Goal: Transaction & Acquisition: Purchase product/service

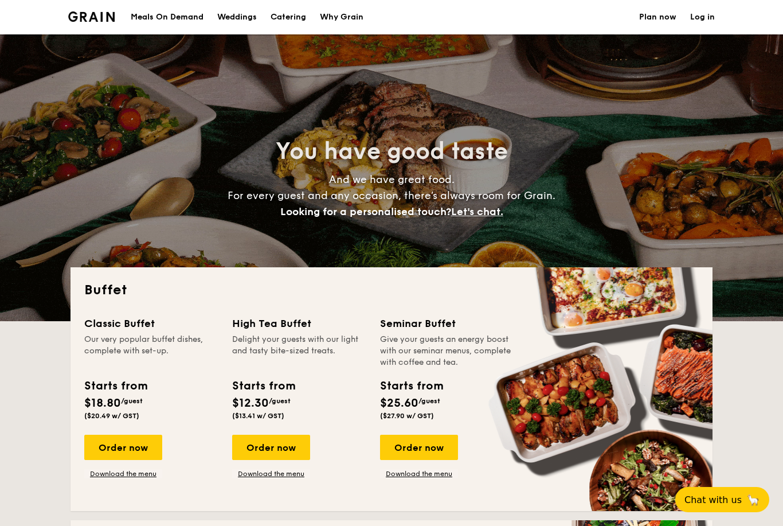
select select
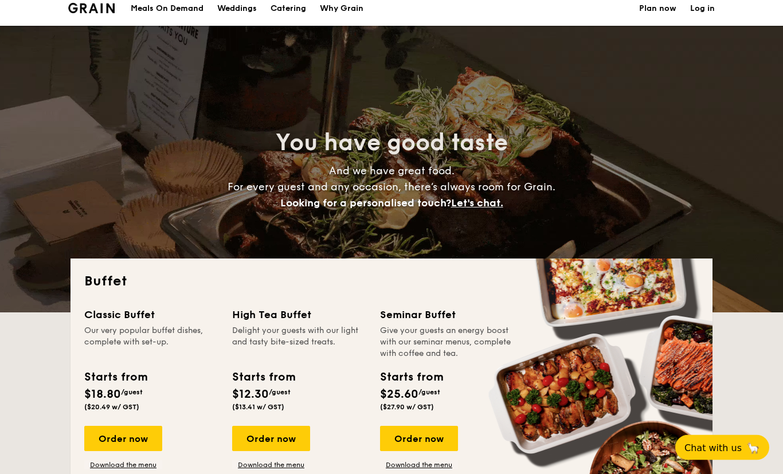
scroll to position [15, 0]
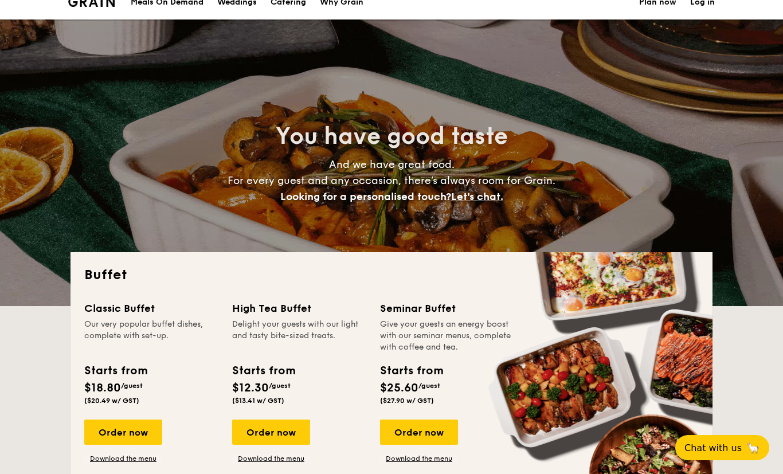
click at [119, 433] on div "Order now" at bounding box center [123, 432] width 78 height 25
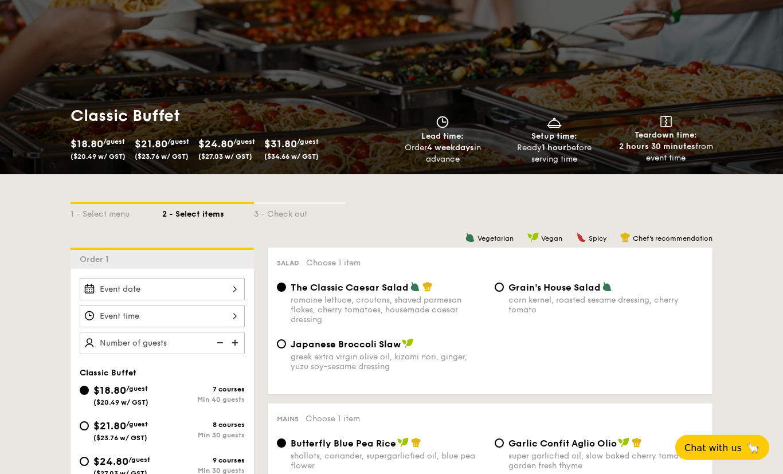
scroll to position [76, 0]
click at [120, 292] on div at bounding box center [162, 289] width 165 height 22
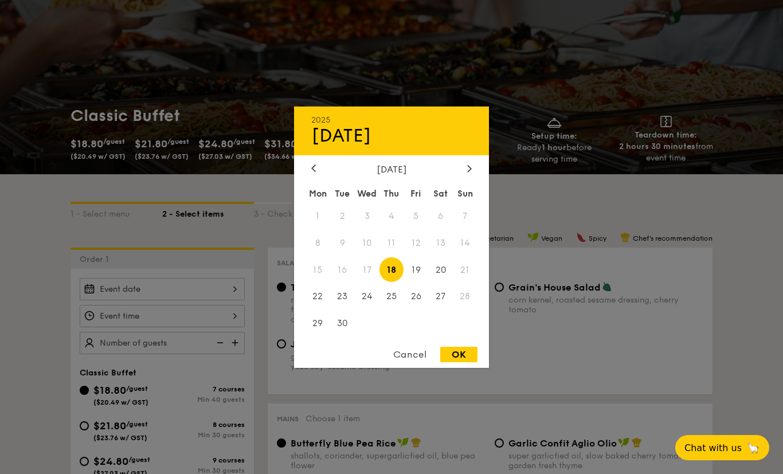
click at [442, 309] on span "27" at bounding box center [440, 296] width 25 height 25
click at [464, 362] on div "OK" at bounding box center [458, 354] width 37 height 15
type input "Sep 27, 2025"
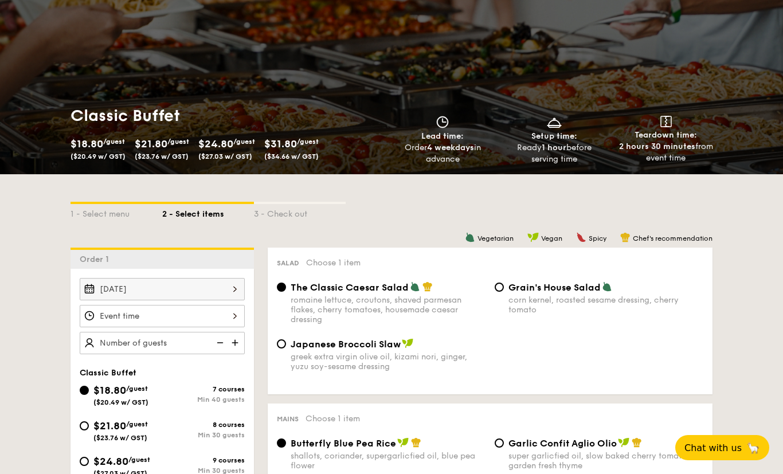
click at [108, 324] on div at bounding box center [162, 316] width 165 height 22
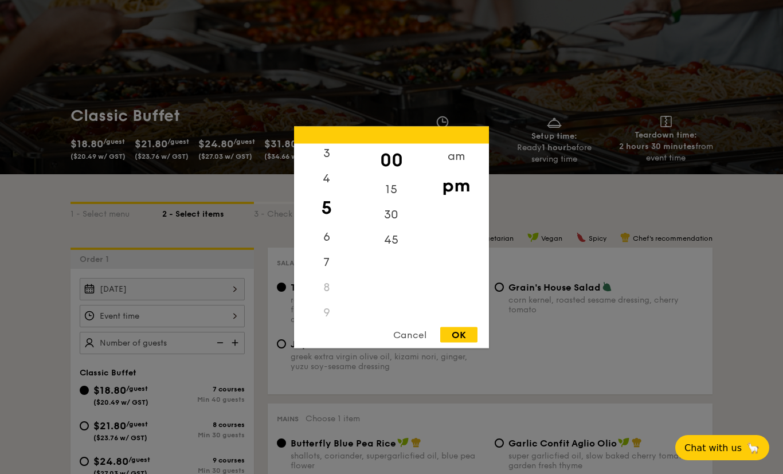
scroll to position [77, 0]
click at [316, 250] on div "6" at bounding box center [326, 237] width 65 height 25
click at [465, 394] on div at bounding box center [391, 237] width 783 height 474
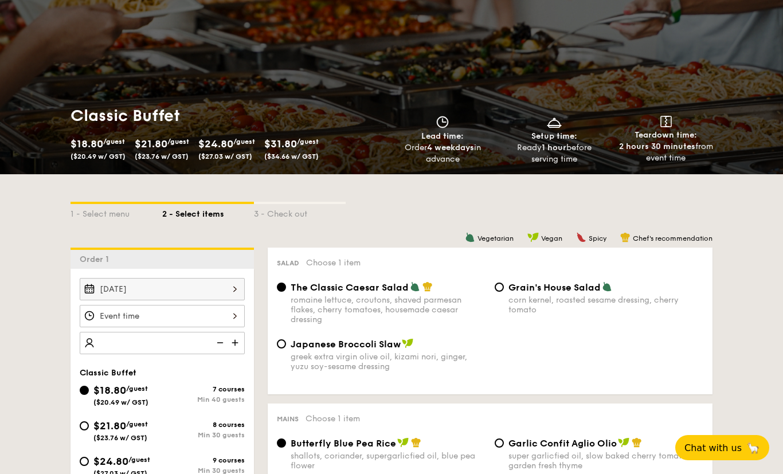
click at [198, 342] on input "number" at bounding box center [162, 343] width 165 height 22
click at [117, 348] on input "number" at bounding box center [162, 343] width 165 height 22
click at [124, 337] on input "number" at bounding box center [162, 343] width 165 height 22
click at [235, 345] on img at bounding box center [236, 343] width 17 height 22
click at [234, 342] on img at bounding box center [236, 343] width 17 height 22
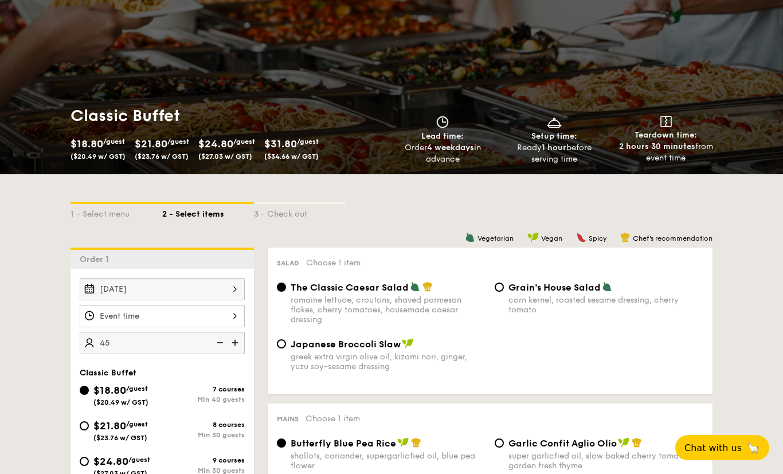
click at [224, 343] on img at bounding box center [218, 343] width 17 height 22
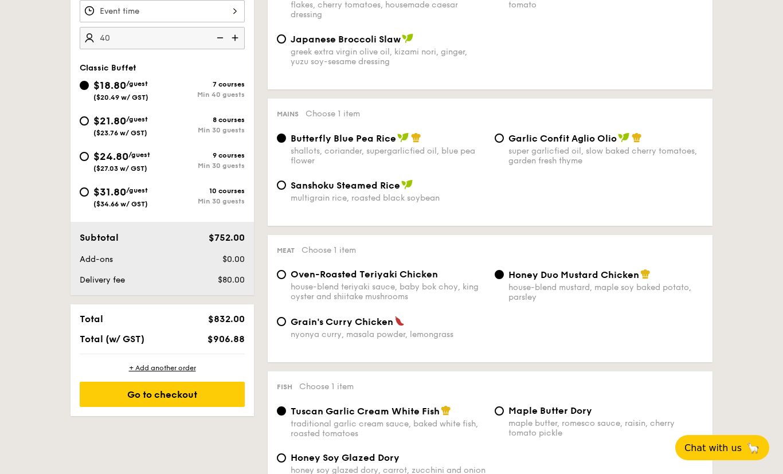
scroll to position [262, 0]
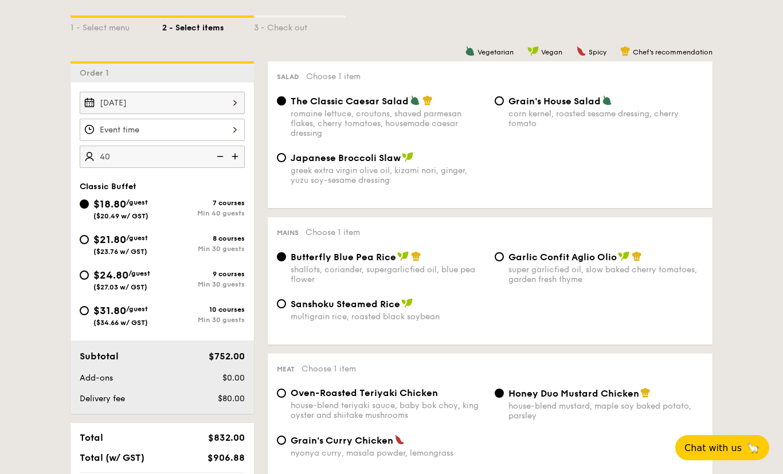
click at [132, 151] on input "40" at bounding box center [162, 157] width 165 height 22
click at [83, 157] on input "40" at bounding box center [162, 157] width 165 height 22
click at [219, 174] on div "Sep 27, 2025 40 Classic Buffet $18.80 /guest ($20.49 w/ GST) 7 courses Min 40 g…" at bounding box center [161, 248] width 183 height 331
click at [163, 153] on input "40" at bounding box center [162, 157] width 165 height 22
click at [133, 163] on input "40" at bounding box center [162, 157] width 165 height 22
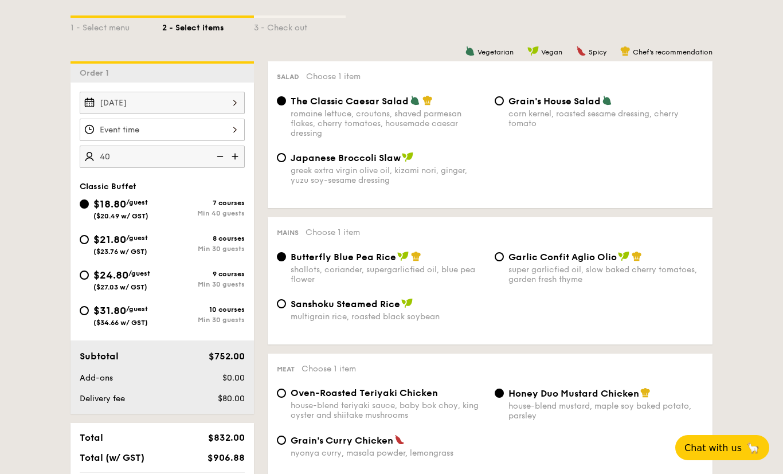
click at [124, 152] on input "40" at bounding box center [162, 157] width 165 height 22
click at [126, 154] on input "40" at bounding box center [162, 157] width 165 height 22
click at [216, 160] on img at bounding box center [218, 157] width 17 height 22
click at [225, 150] on img at bounding box center [218, 157] width 17 height 22
click at [222, 156] on img at bounding box center [218, 157] width 17 height 22
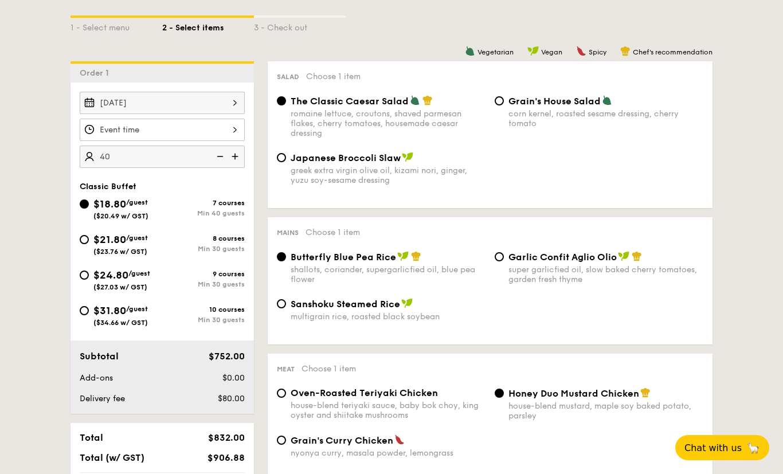
click at [81, 157] on input "40" at bounding box center [162, 157] width 165 height 22
click at [90, 157] on input "40" at bounding box center [162, 157] width 165 height 22
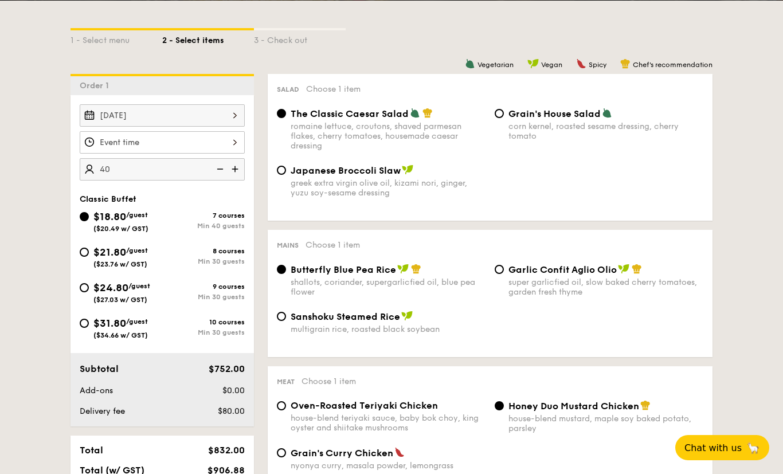
scroll to position [228, 0]
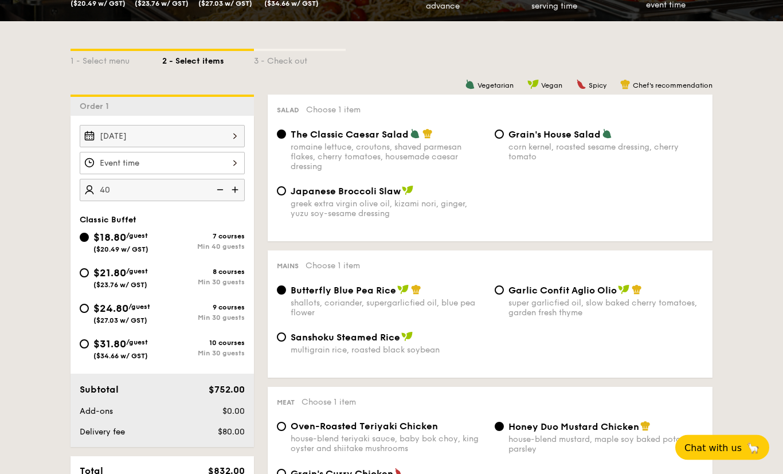
click at [142, 185] on input "40" at bounding box center [162, 190] width 165 height 22
click at [209, 188] on input "40" at bounding box center [162, 190] width 165 height 22
click at [234, 191] on img at bounding box center [236, 190] width 17 height 22
click at [221, 191] on img at bounding box center [218, 190] width 17 height 22
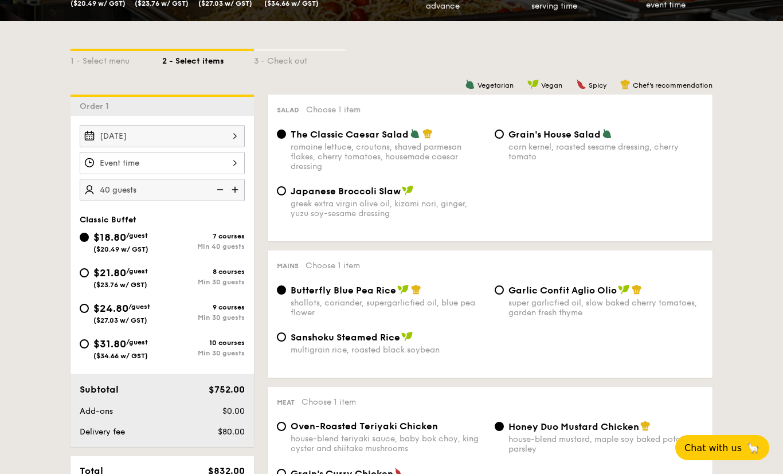
click at [218, 199] on img at bounding box center [218, 190] width 17 height 22
click at [218, 196] on img at bounding box center [218, 190] width 17 height 22
type input "40"
click at [132, 180] on input "40" at bounding box center [162, 190] width 165 height 22
click at [210, 191] on input "40" at bounding box center [162, 190] width 165 height 22
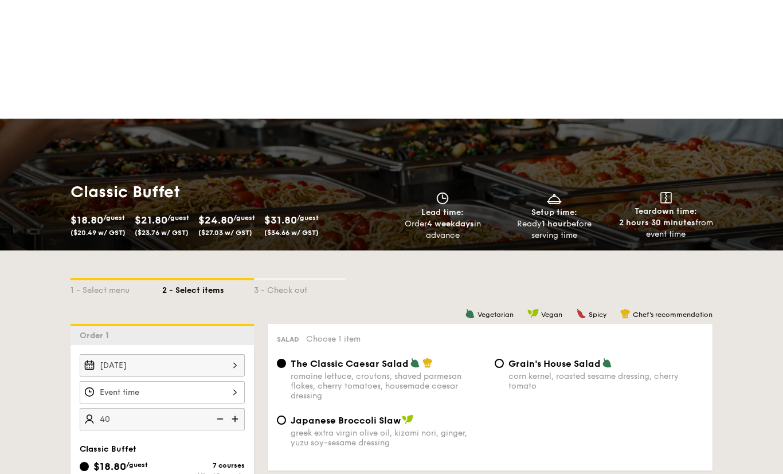
scroll to position [0, 0]
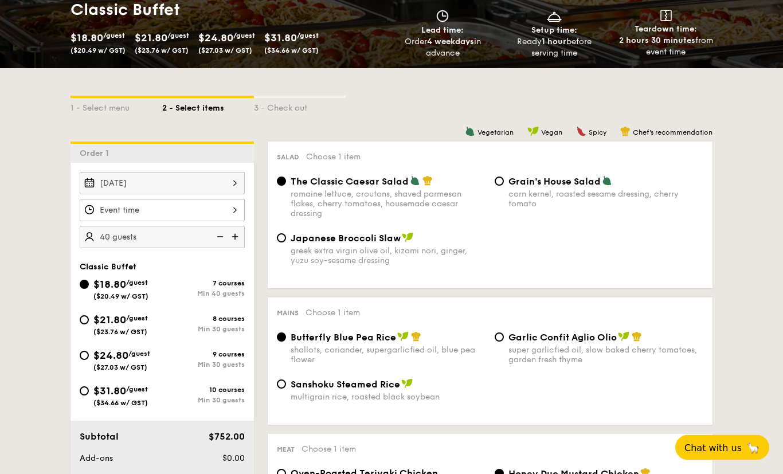
scroll to position [182, 0]
click at [217, 241] on img at bounding box center [218, 237] width 17 height 22
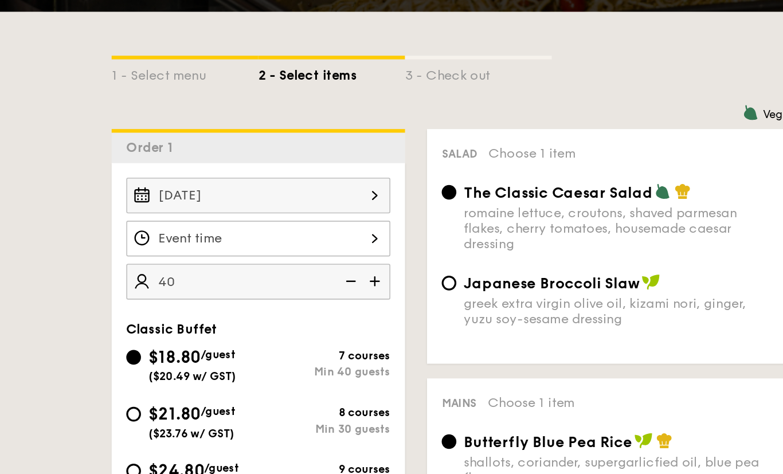
click at [230, 226] on img at bounding box center [236, 237] width 17 height 22
click at [223, 226] on img at bounding box center [218, 237] width 17 height 22
click at [224, 226] on img at bounding box center [218, 237] width 17 height 22
click at [226, 226] on img at bounding box center [218, 237] width 17 height 22
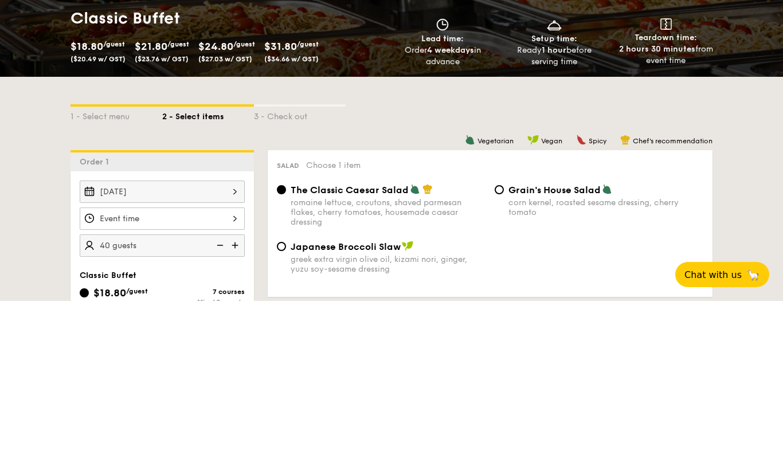
scroll to position [173, 0]
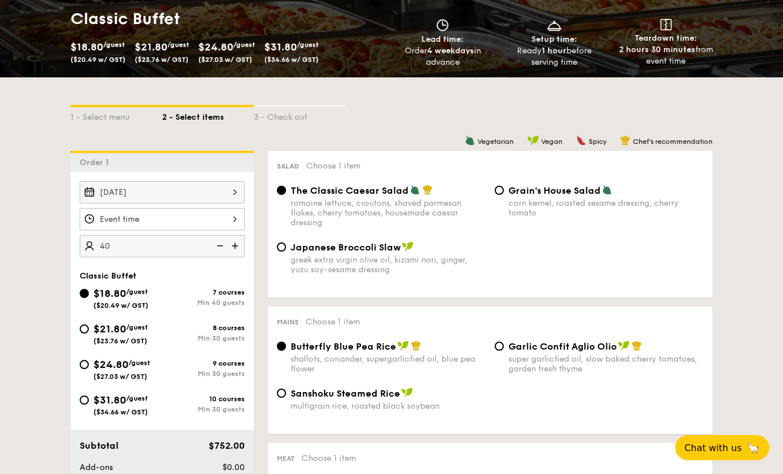
click at [88, 241] on input "40" at bounding box center [162, 246] width 165 height 22
click at [216, 247] on img at bounding box center [218, 246] width 17 height 22
click at [216, 246] on img at bounding box center [218, 246] width 17 height 22
click at [233, 250] on img at bounding box center [236, 246] width 17 height 22
click at [237, 249] on img at bounding box center [236, 246] width 17 height 22
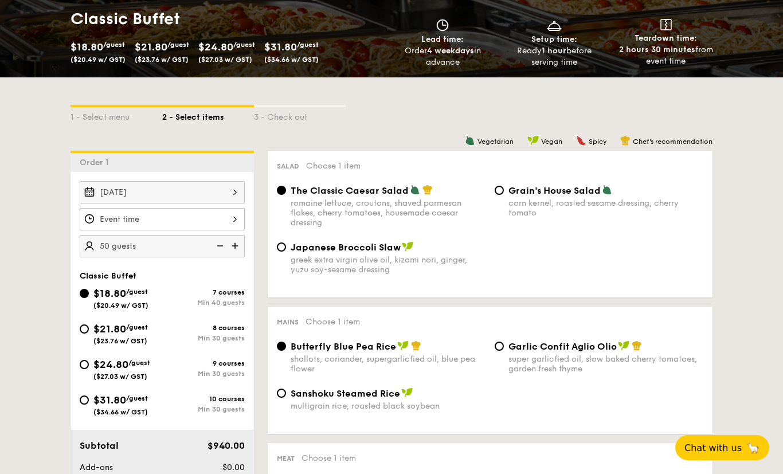
click at [234, 250] on img at bounding box center [236, 246] width 17 height 22
click at [207, 250] on input "55" at bounding box center [162, 246] width 165 height 22
click at [207, 248] on input "55" at bounding box center [162, 246] width 165 height 22
click at [210, 250] on input "55" at bounding box center [162, 246] width 165 height 22
click at [210, 251] on img at bounding box center [218, 246] width 17 height 22
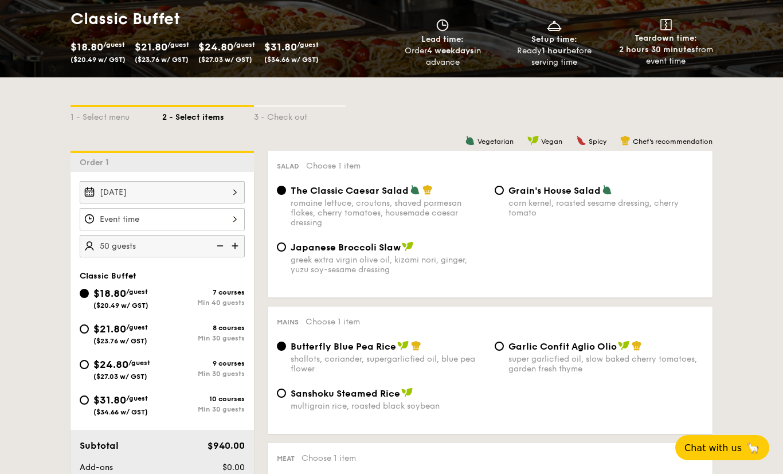
click at [218, 251] on img at bounding box center [218, 246] width 17 height 22
type input "40 guests"
click at [95, 106] on div at bounding box center [116, 106] width 92 height 2
select select
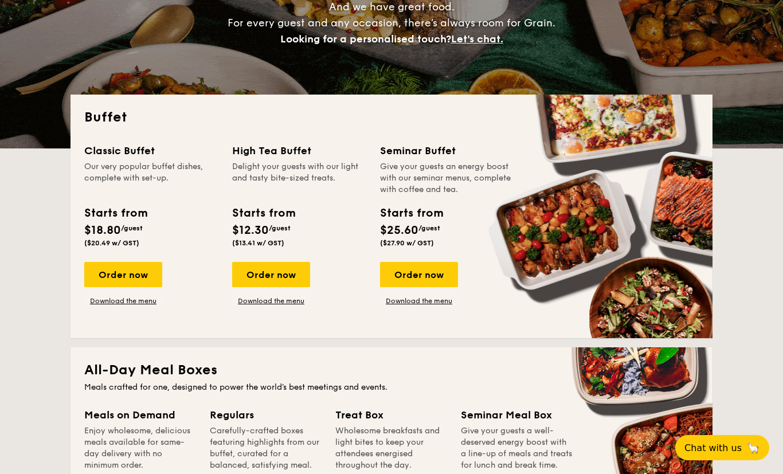
click at [96, 273] on div "Order now" at bounding box center [123, 274] width 78 height 25
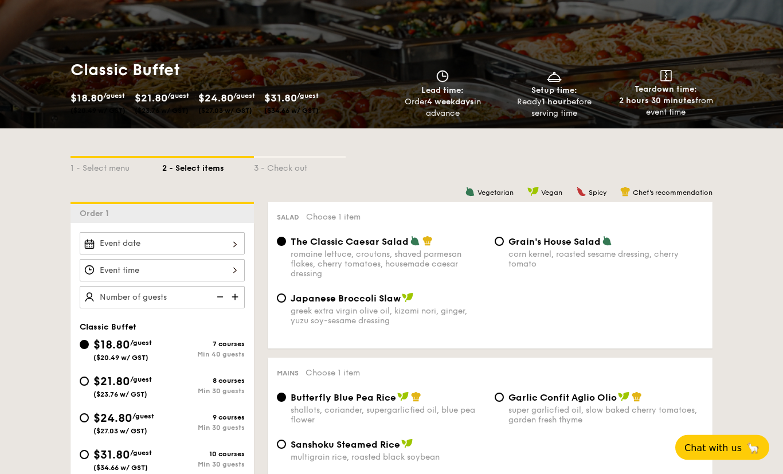
scroll to position [122, 0]
click at [242, 293] on img at bounding box center [236, 297] width 17 height 22
click at [230, 293] on img at bounding box center [236, 297] width 17 height 22
click at [222, 295] on img at bounding box center [218, 297] width 17 height 22
click at [213, 296] on img at bounding box center [218, 297] width 17 height 22
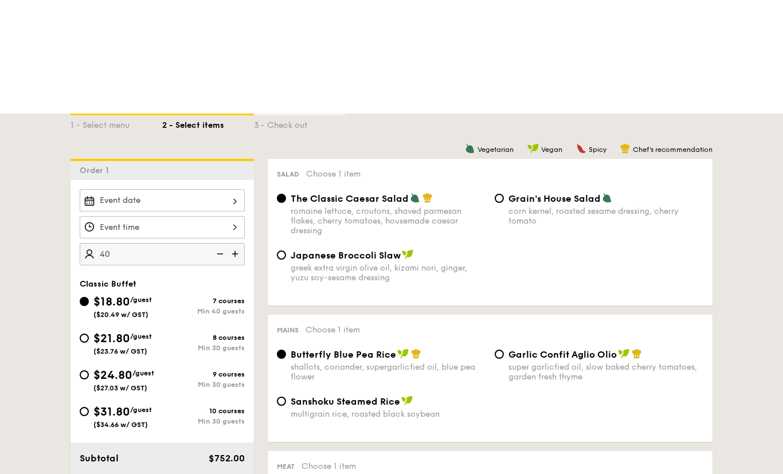
scroll to position [165, 0]
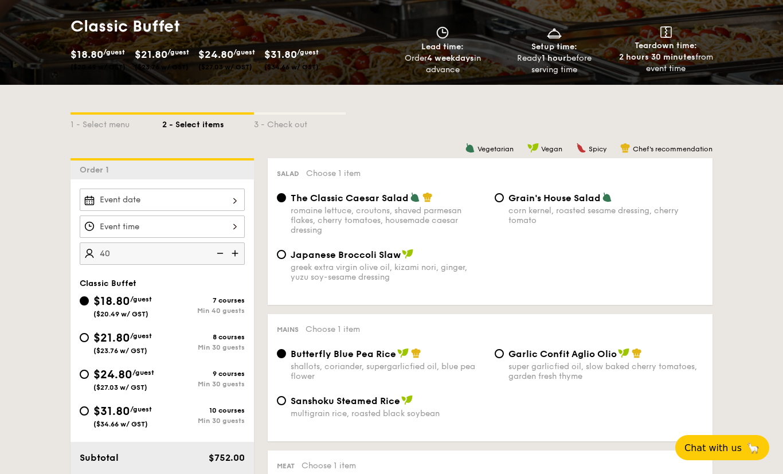
click at [115, 195] on div at bounding box center [162, 200] width 165 height 22
type input "40 guests"
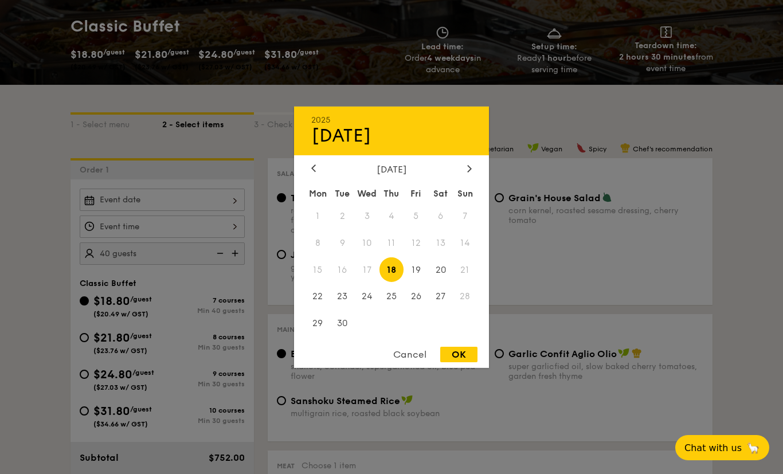
click at [440, 309] on span "27" at bounding box center [440, 296] width 25 height 25
click at [457, 362] on div "OK" at bounding box center [458, 354] width 37 height 15
type input "Sep 27, 2025"
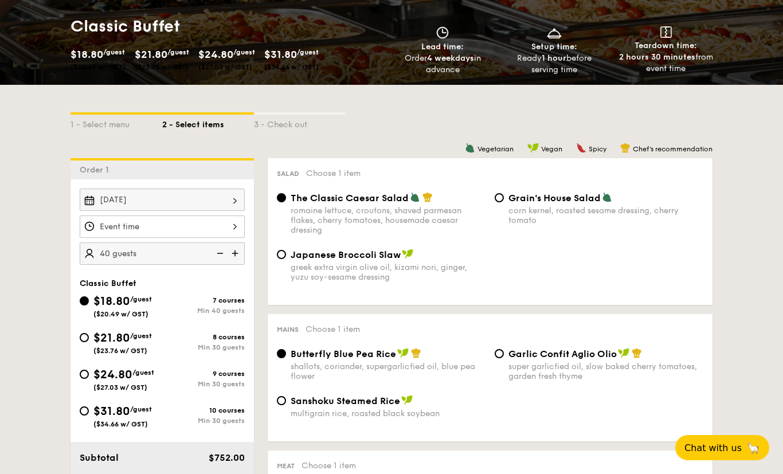
click at [160, 226] on div at bounding box center [162, 227] width 165 height 22
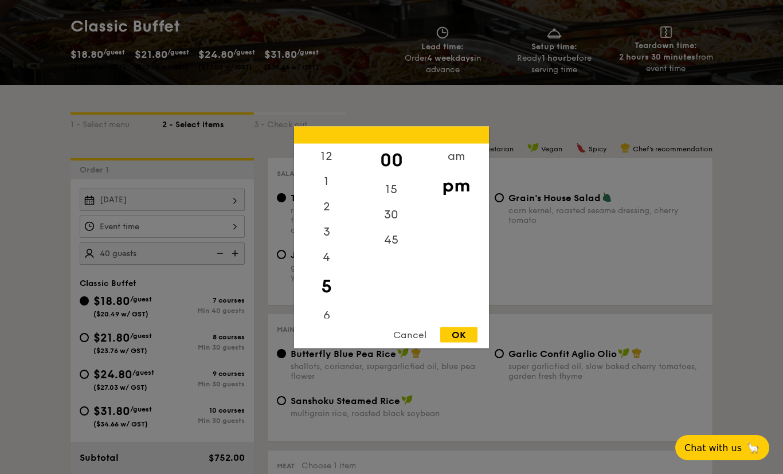
scroll to position [3, 0]
click at [320, 325] on div "6" at bounding box center [326, 312] width 65 height 25
click at [475, 342] on div "OK" at bounding box center [458, 334] width 37 height 15
type input "6:00PM"
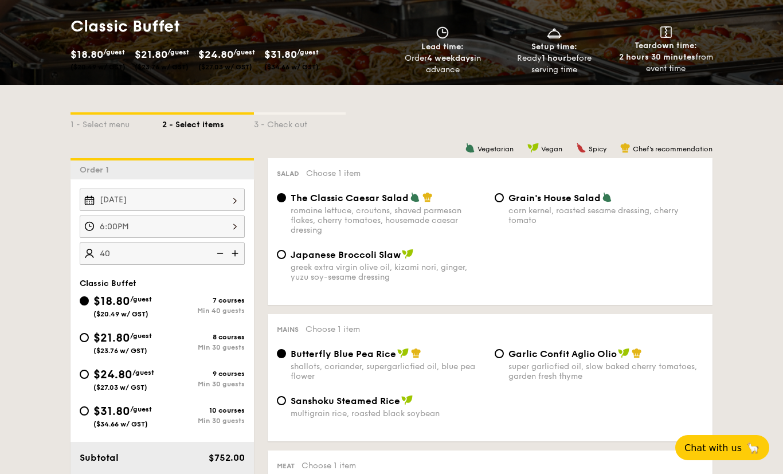
click at [228, 254] on img at bounding box center [236, 253] width 17 height 22
click at [221, 251] on img at bounding box center [218, 253] width 17 height 22
click at [213, 249] on img at bounding box center [218, 253] width 17 height 22
click at [223, 253] on img at bounding box center [218, 253] width 17 height 22
click at [221, 254] on img at bounding box center [218, 253] width 17 height 22
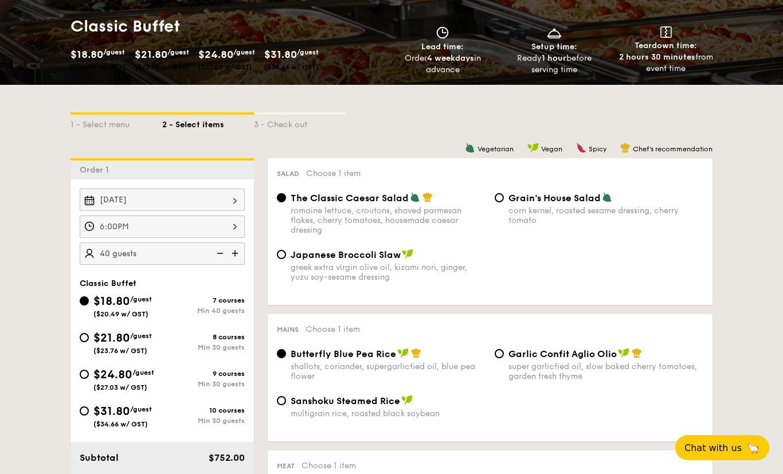
click at [225, 255] on img at bounding box center [218, 253] width 17 height 22
click at [213, 254] on img at bounding box center [218, 253] width 17 height 22
click at [232, 257] on img at bounding box center [236, 253] width 17 height 22
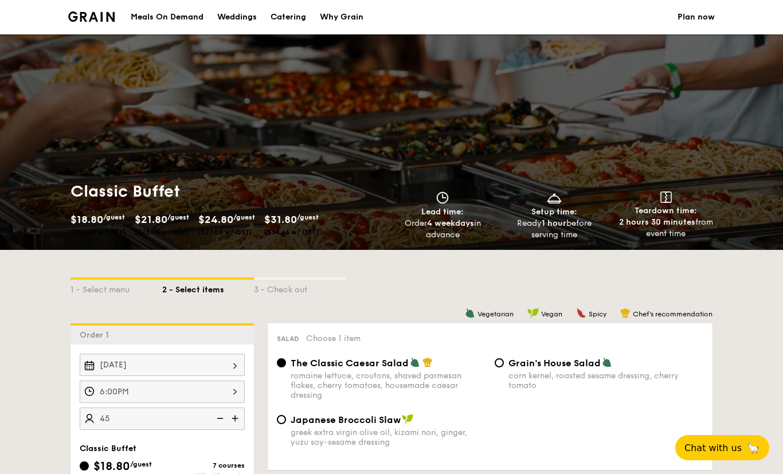
scroll to position [15, 0]
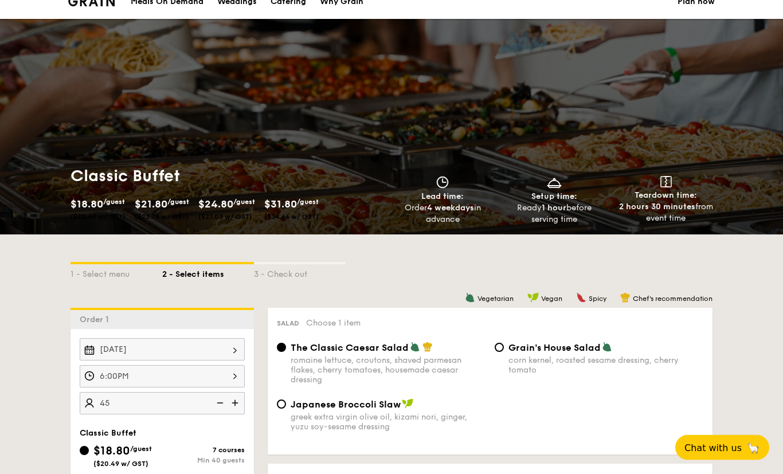
click at [96, 405] on input "45" at bounding box center [162, 404] width 165 height 22
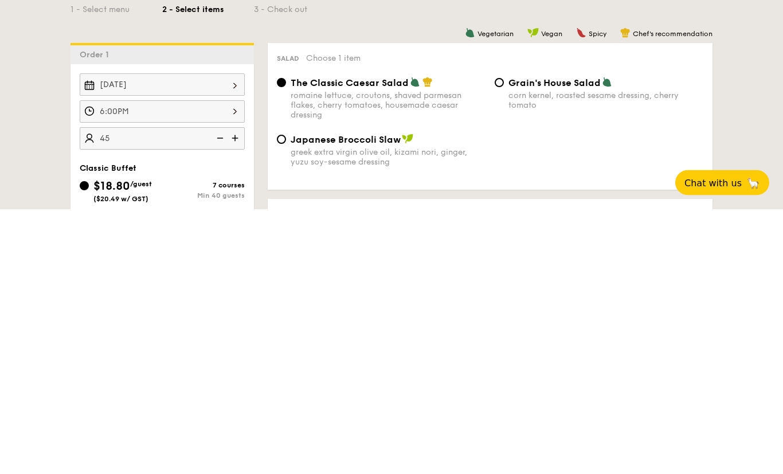
scroll to position [280, 0]
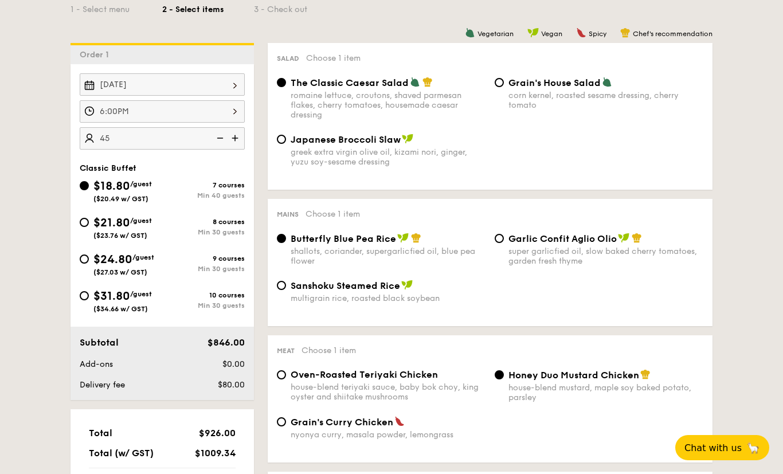
click at [121, 140] on input "45" at bounding box center [162, 138] width 165 height 22
type input "2"
click at [82, 182] on input "$18.80 /guest ($20.49 w/ GST) 7 courses Min 40 guests" at bounding box center [84, 185] width 9 height 9
type input "40 guests"
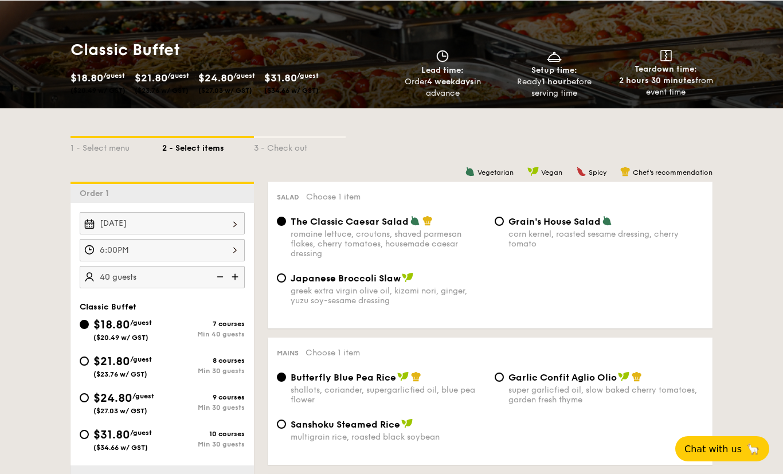
scroll to position [0, 0]
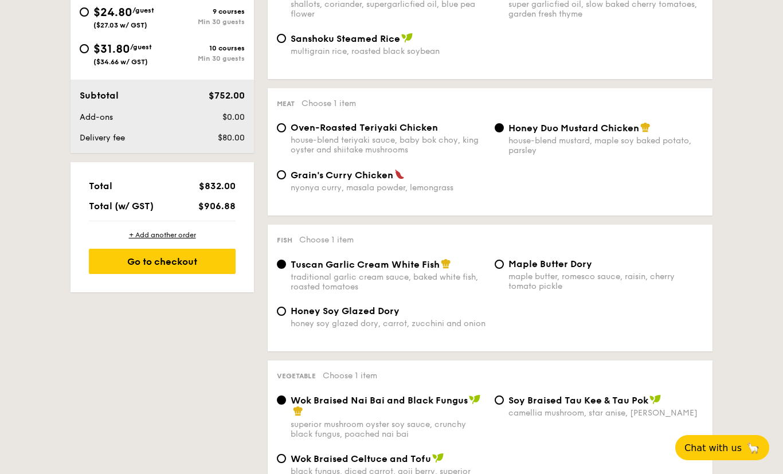
select select
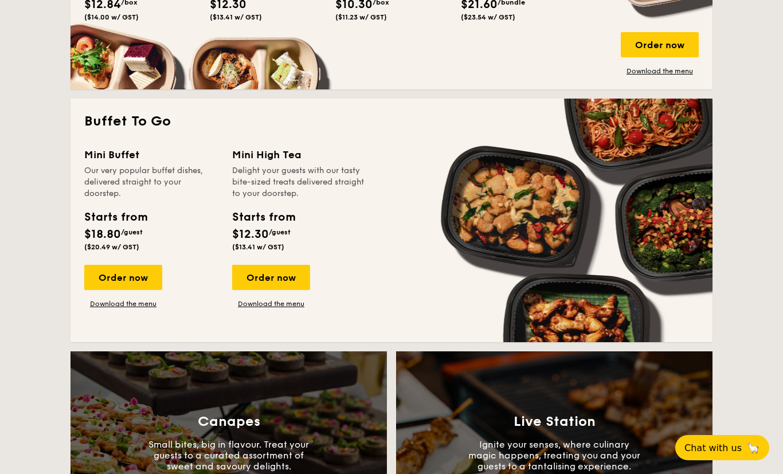
scroll to position [673, 0]
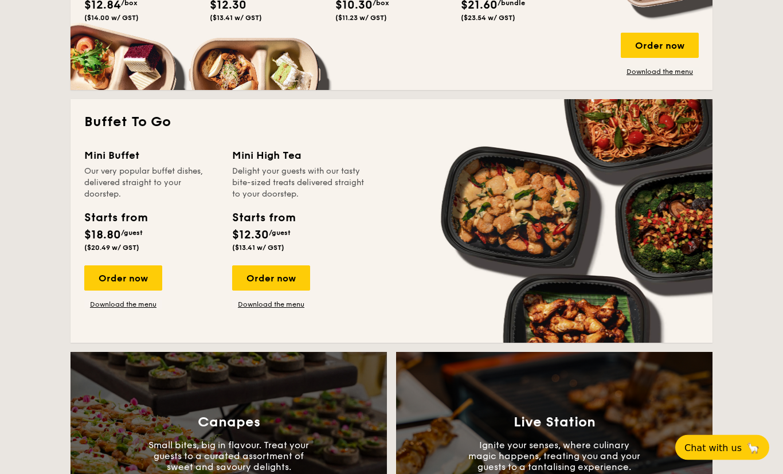
click at [97, 287] on div "Order now" at bounding box center [123, 278] width 78 height 25
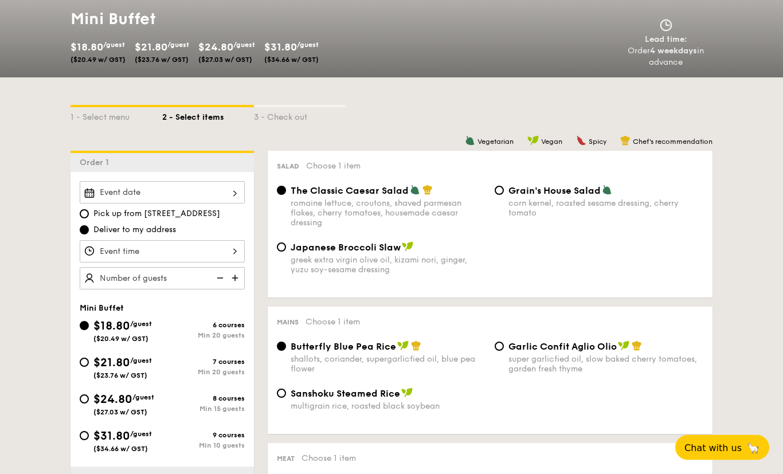
scroll to position [171, 0]
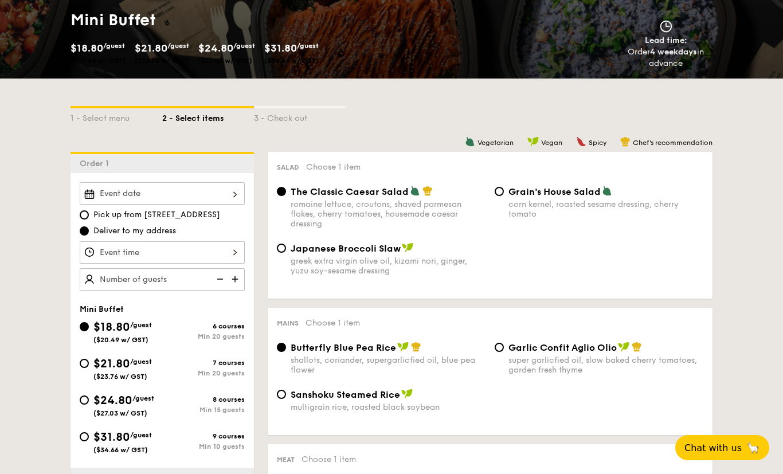
click at [100, 197] on div at bounding box center [162, 193] width 165 height 22
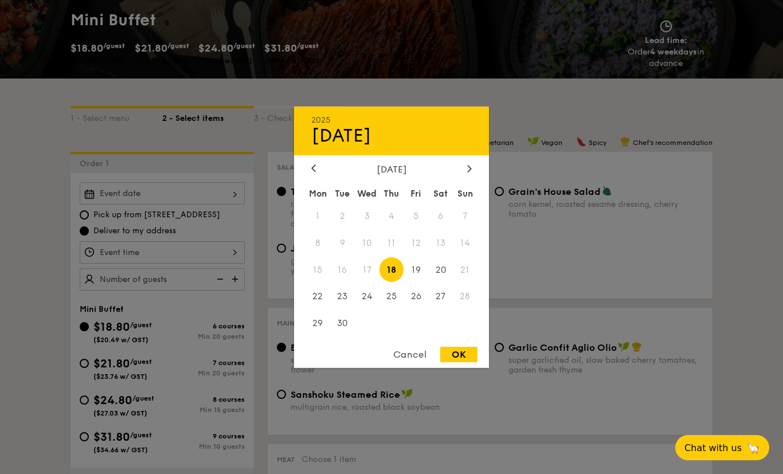
click at [445, 309] on span "27" at bounding box center [440, 296] width 25 height 25
click at [470, 362] on div "OK" at bounding box center [458, 354] width 37 height 15
type input "Sep 27, 2025"
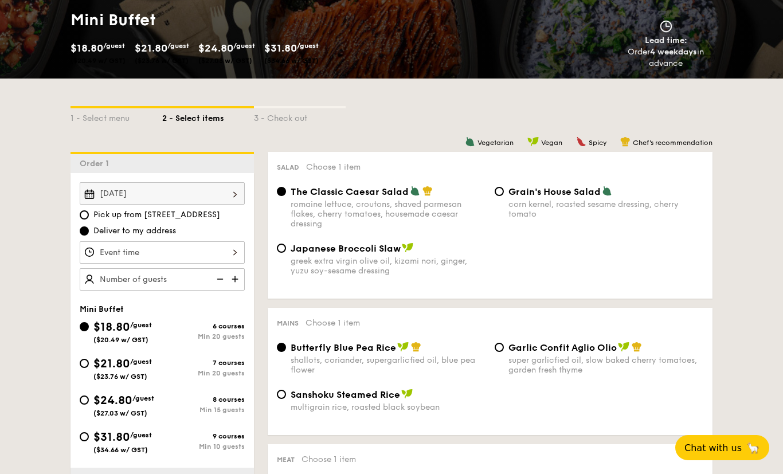
click at [202, 253] on div at bounding box center [162, 252] width 165 height 22
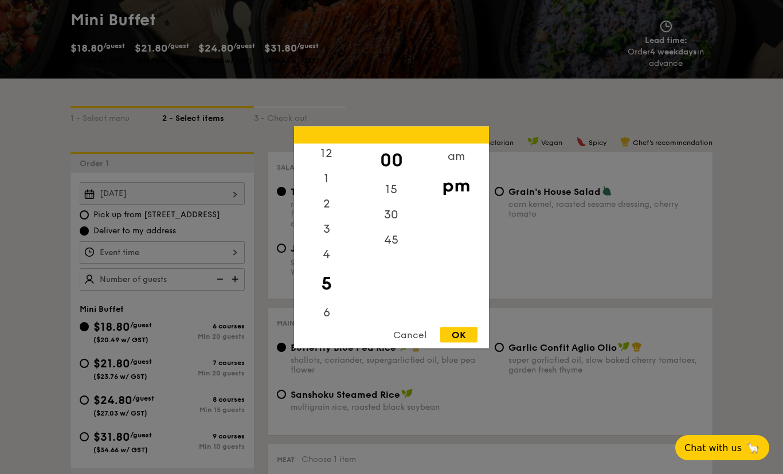
scroll to position [34, 0]
click at [331, 293] on div "6" at bounding box center [326, 280] width 65 height 25
click at [466, 342] on div "OK" at bounding box center [458, 334] width 37 height 15
type input "6:00PM"
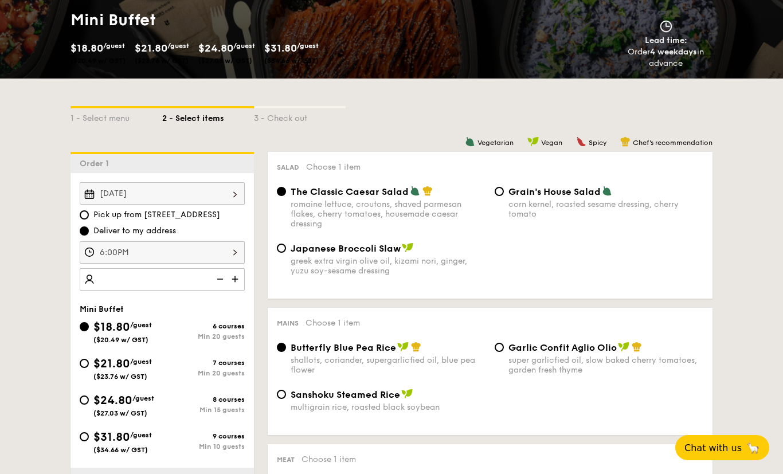
click at [241, 284] on img at bounding box center [236, 279] width 17 height 22
type input "20 guests"
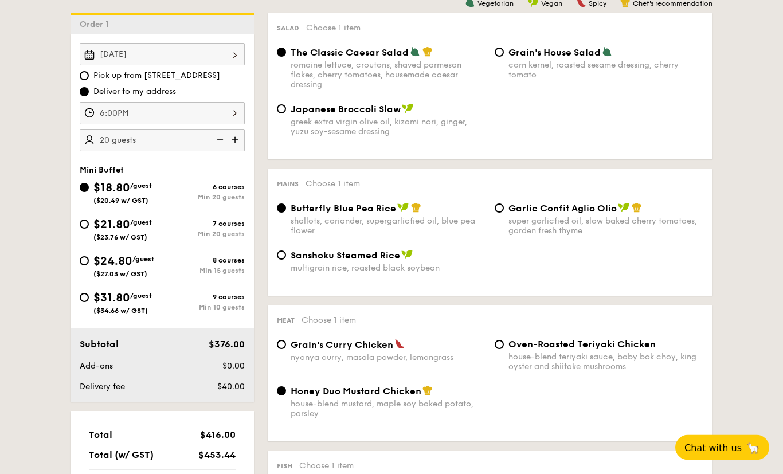
scroll to position [311, 0]
click at [80, 218] on div "$21.80 /guest ($23.76 w/ GST)" at bounding box center [121, 228] width 83 height 25
click at [80, 220] on input "$21.80 /guest ($23.76 w/ GST) 7 courses Min 20 guests" at bounding box center [84, 224] width 9 height 9
radio input "true"
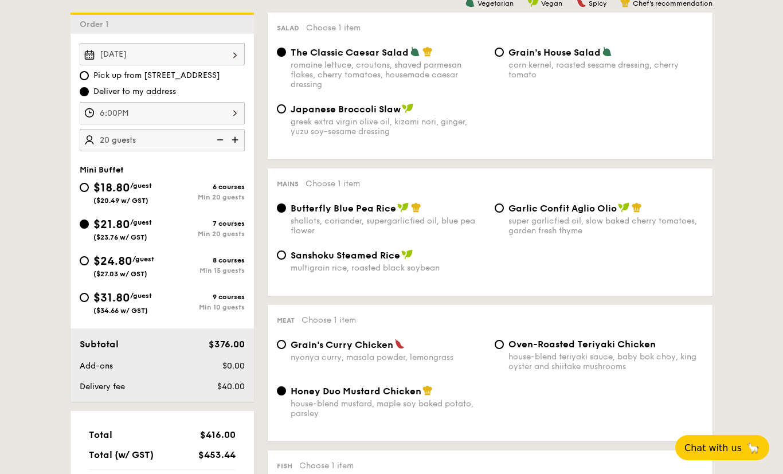
radio input "true"
radio input "false"
radio input "true"
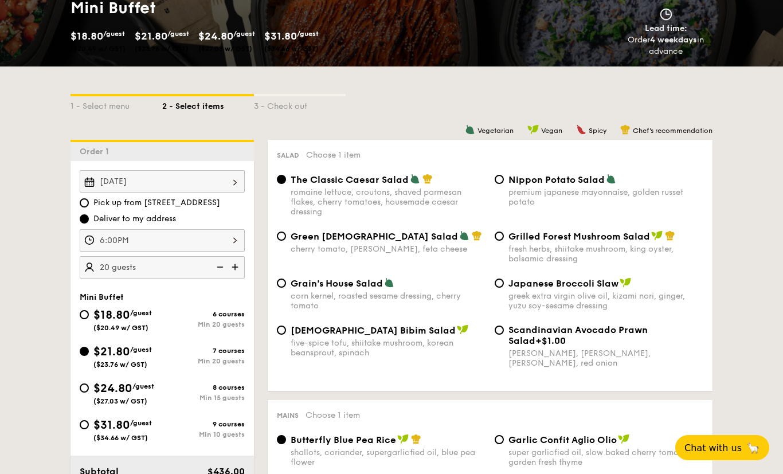
scroll to position [180, 0]
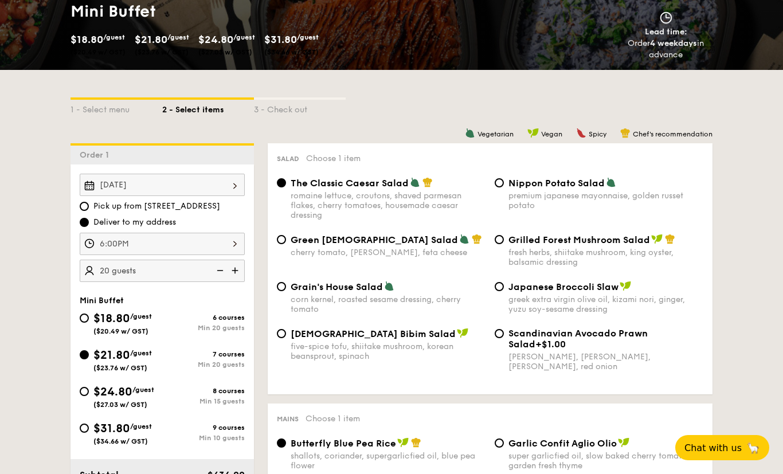
click at [601, 207] on div "premium japanese mayonnaise, golden russet potato" at bounding box center [605, 200] width 195 height 19
click at [504, 187] on input "Nippon Potato Salad premium japanese mayonnaise, golden russet potato" at bounding box center [499, 182] width 9 height 9
radio input "true"
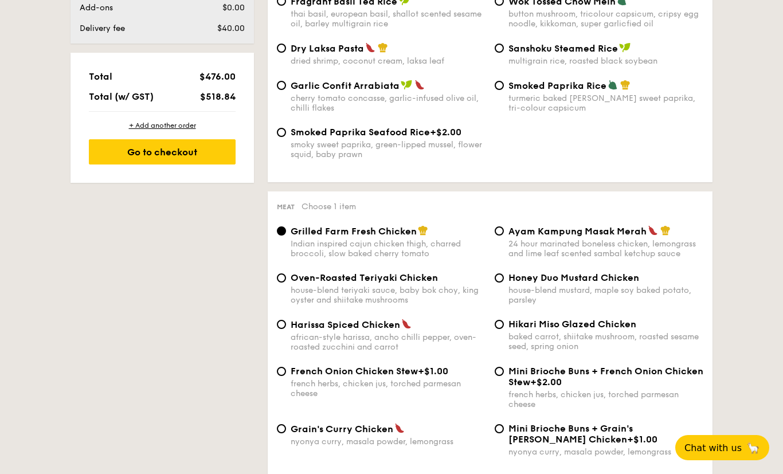
scroll to position [766, 0]
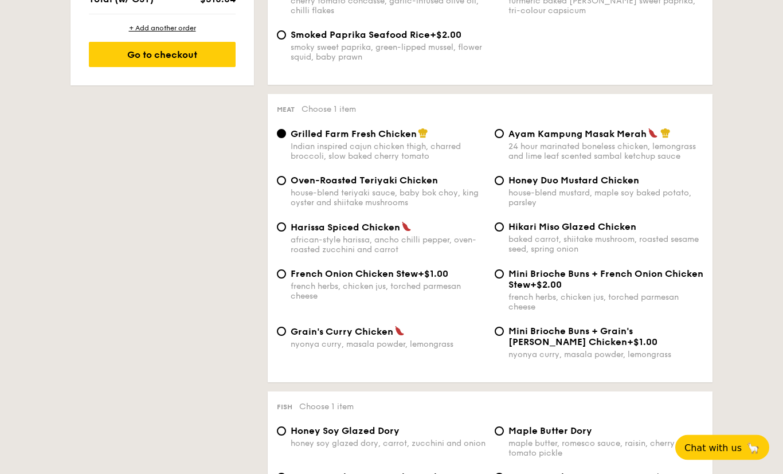
click at [603, 254] on div "baked carrot, shiitake mushroom, roasted sesame seed, spring onion" at bounding box center [605, 244] width 195 height 19
click at [504, 232] on input "Hikari Miso Glazed Chicken baked carrot, shiitake mushroom, roasted sesame seed…" at bounding box center [499, 227] width 9 height 9
radio input "true"
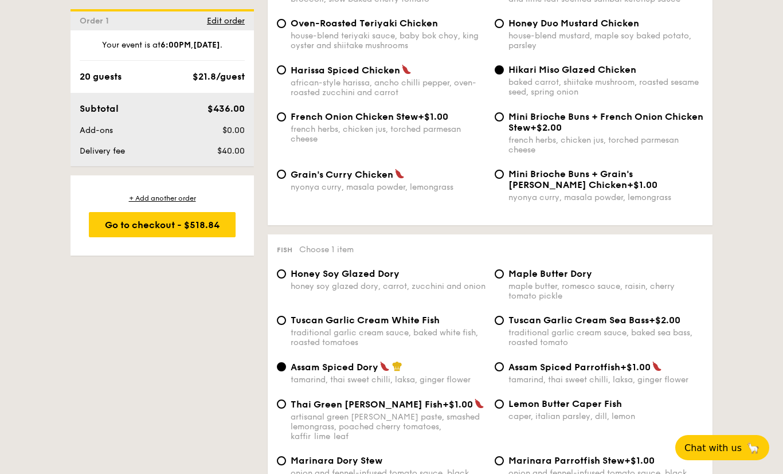
scroll to position [924, 0]
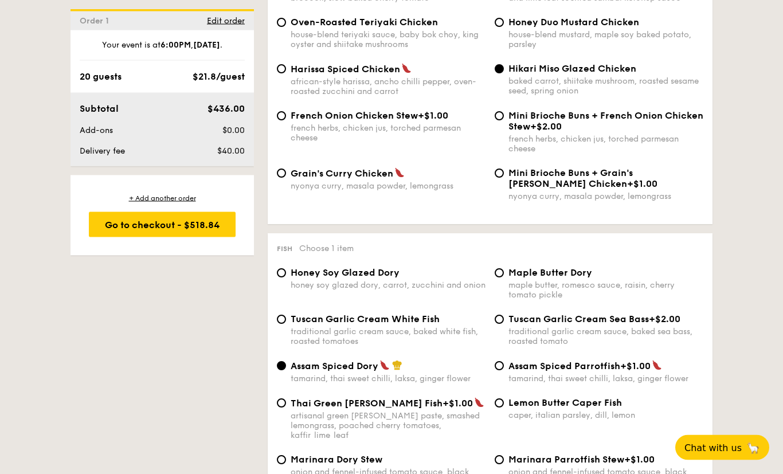
click at [456, 347] on div "Tuscan Garlic Cream White Fish traditional garlic cream sauce, baked white fish…" at bounding box center [388, 330] width 195 height 33
click at [286, 324] on input "Tuscan Garlic Cream White Fish traditional garlic cream sauce, baked white fish…" at bounding box center [281, 319] width 9 height 9
radio input "true"
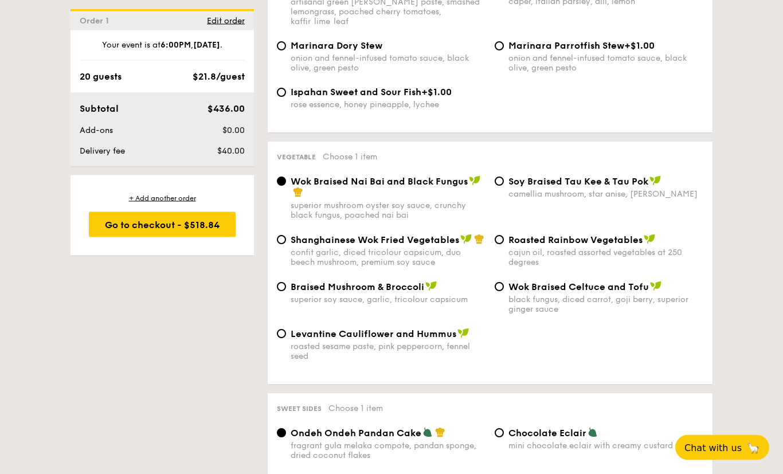
scroll to position [1339, 0]
click at [296, 339] on span "Levantine Cauliflower and Hummus" at bounding box center [374, 333] width 166 height 11
click at [286, 338] on input "Levantine Cauliflower and Hummus roasted sesame paste, pink peppercorn, fennel …" at bounding box center [281, 332] width 9 height 9
radio input "true"
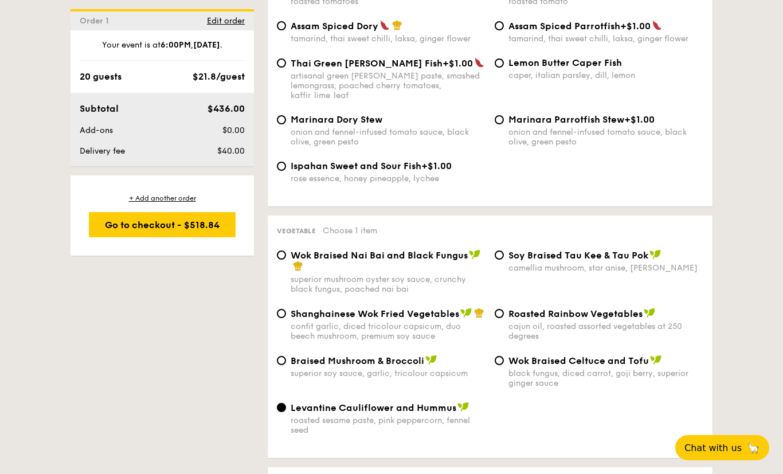
scroll to position [1271, 0]
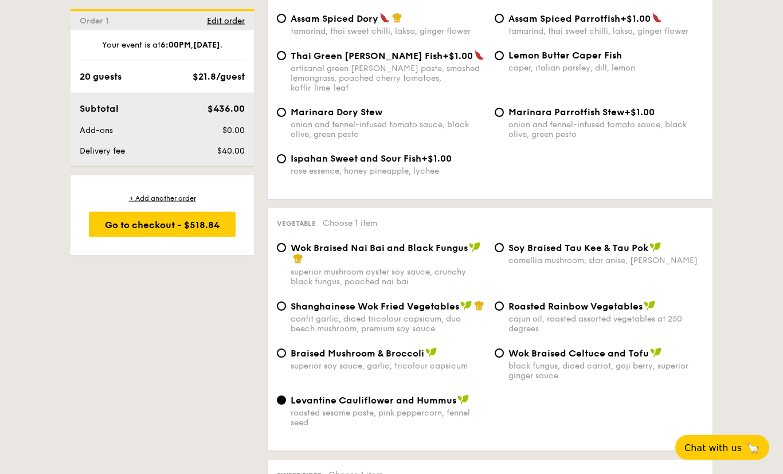
click at [434, 301] on div "Wok Braised Nai Bai and Black Fungus superior mushroom oyster soy sauce, crunch…" at bounding box center [490, 271] width 436 height 58
click at [431, 301] on div "Wok Braised Nai Bai and Black Fungus superior mushroom oyster soy sauce, crunch…" at bounding box center [490, 271] width 436 height 58
click at [292, 312] on span "Shanghainese Wok Fried Vegetables" at bounding box center [375, 306] width 169 height 11
click at [286, 311] on input "Shanghainese Wok Fried Vegetables confit garlic, diced tricolour capsicum, duo …" at bounding box center [281, 306] width 9 height 9
radio input "true"
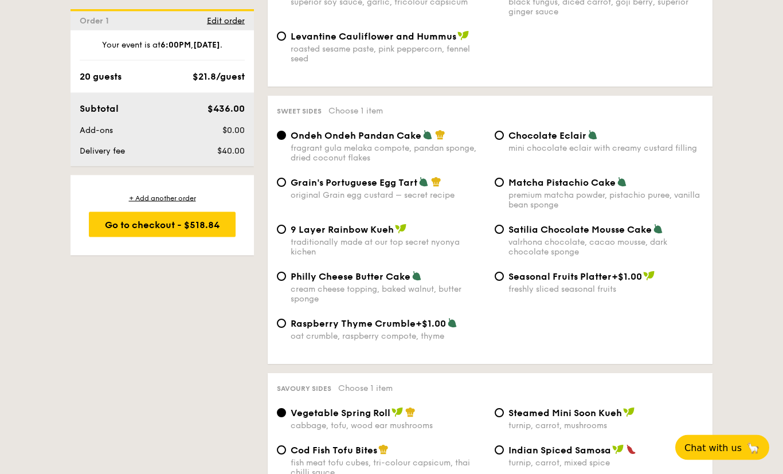
scroll to position [1659, 0]
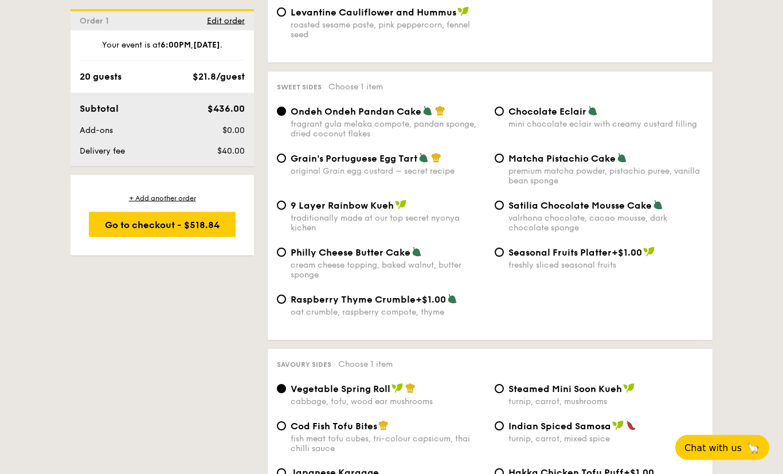
click at [613, 164] on div "Matcha Pistachio Cake" at bounding box center [605, 158] width 195 height 11
click at [504, 163] on input "Matcha Pistachio Cake premium matcha powder, pistachio puree, vanilla bean spon…" at bounding box center [499, 158] width 9 height 9
radio input "true"
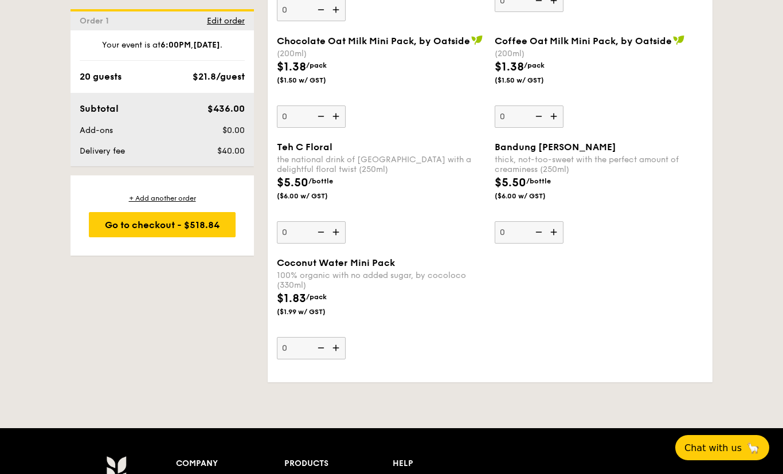
scroll to position [3184, 0]
click at [126, 222] on div "Go to checkout - $518.84" at bounding box center [162, 224] width 147 height 25
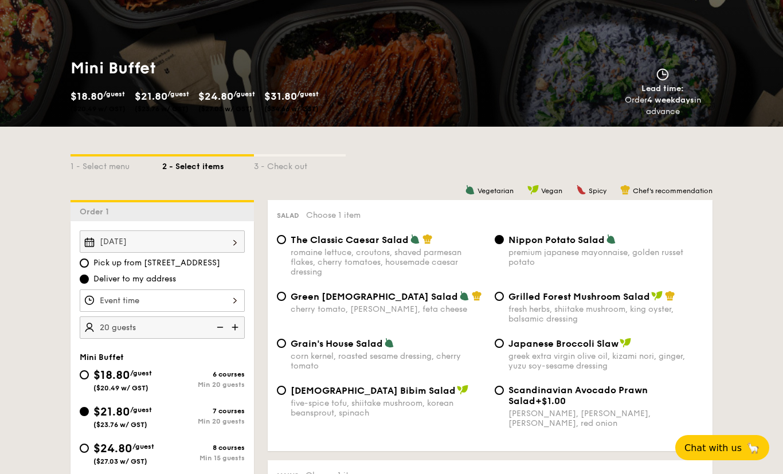
scroll to position [94, 0]
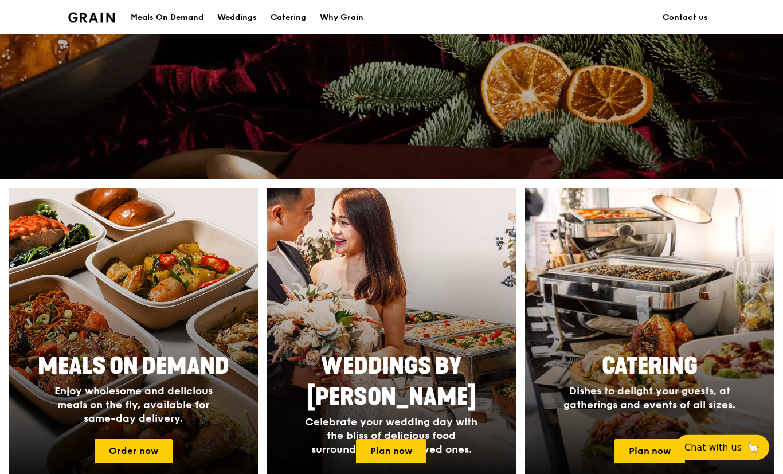
scroll to position [280, 0]
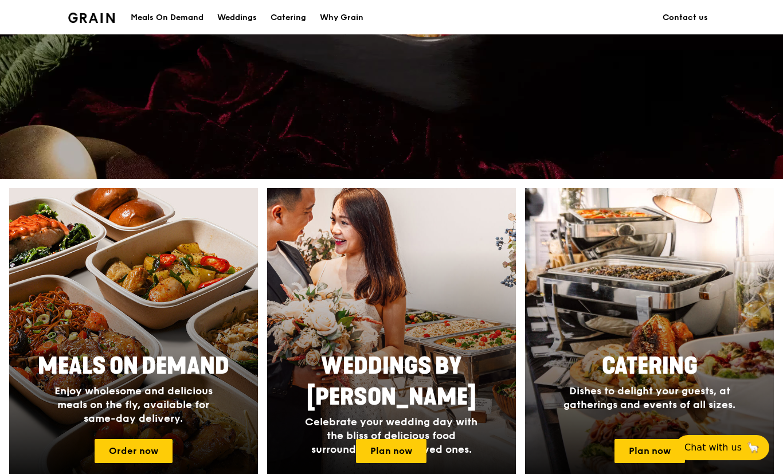
click at [129, 459] on link "Order now" at bounding box center [134, 451] width 78 height 24
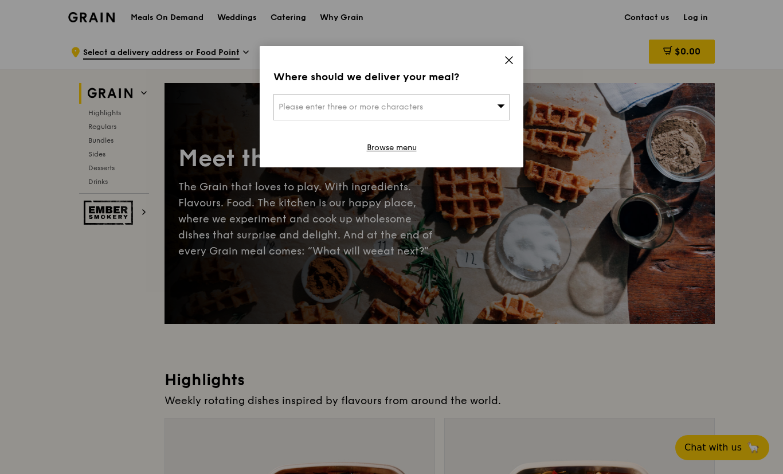
click at [515, 56] on div "Where should we deliver your meal? Please enter three or more characters Browse…" at bounding box center [392, 107] width 264 height 122
click at [510, 60] on icon at bounding box center [509, 60] width 7 height 7
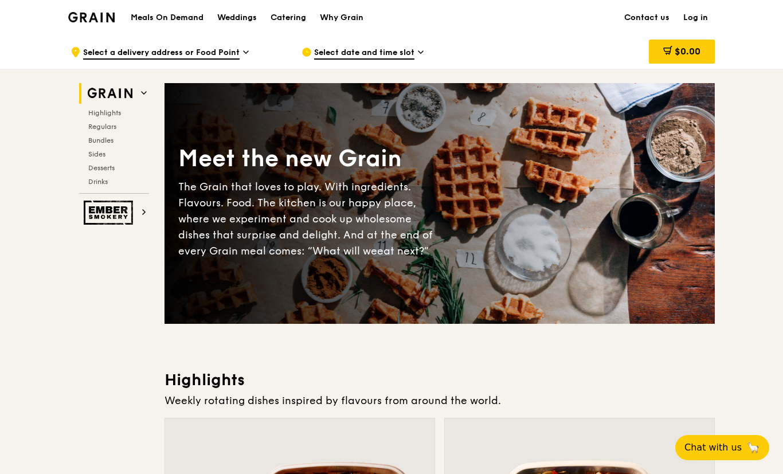
click at [288, 20] on div "Catering" at bounding box center [289, 18] width 36 height 34
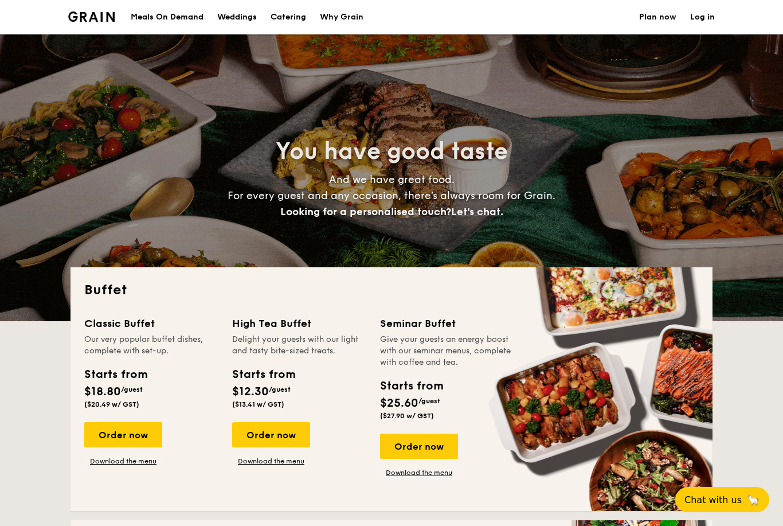
select select
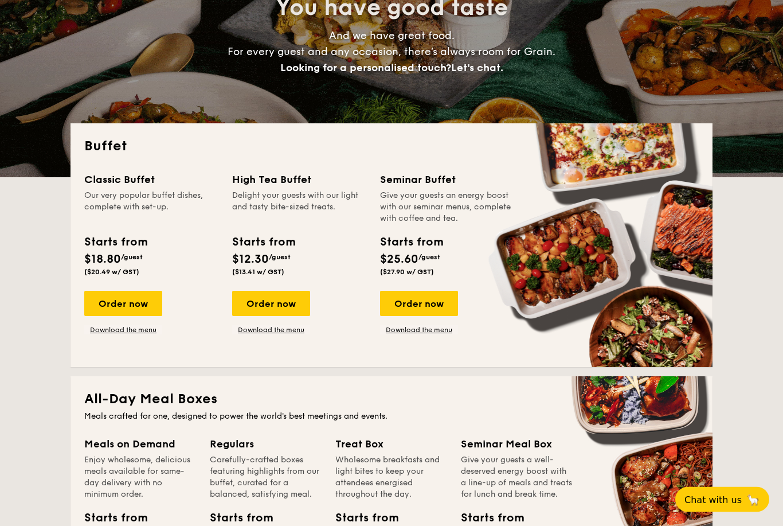
scroll to position [146, 0]
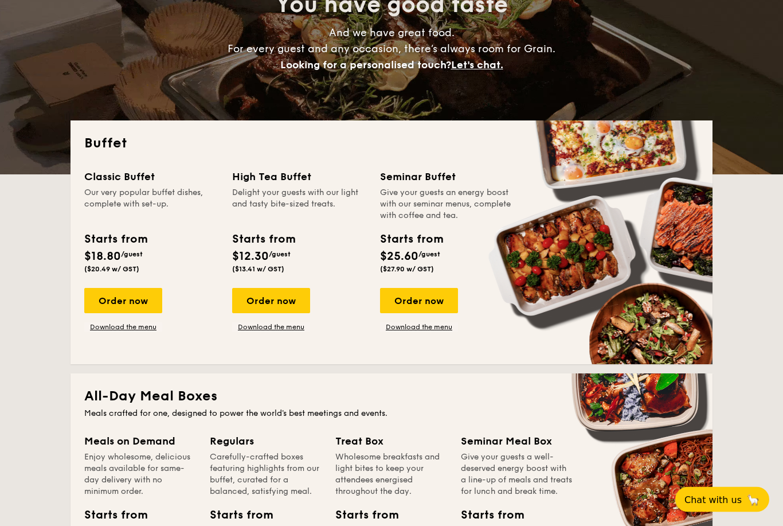
click at [115, 303] on div "Order now" at bounding box center [123, 300] width 78 height 25
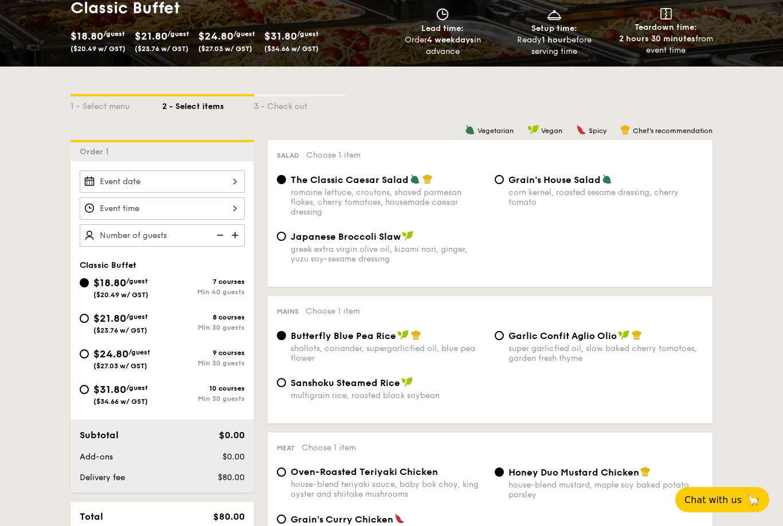
select select
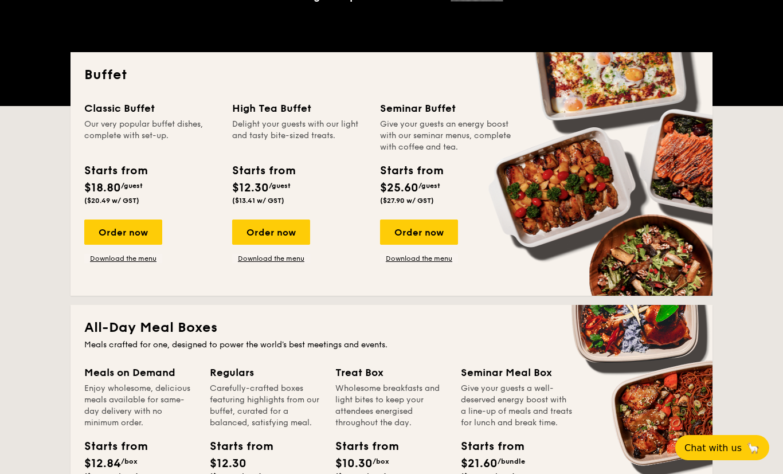
scroll to position [217, 0]
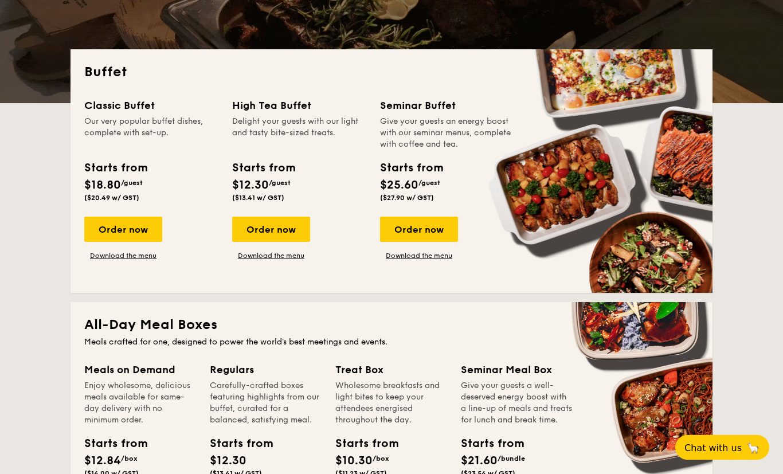
click at [121, 267] on div "Classic Buffet Our very popular buffet dishes, complete with set-up. Starts fro…" at bounding box center [391, 189] width 614 height 182
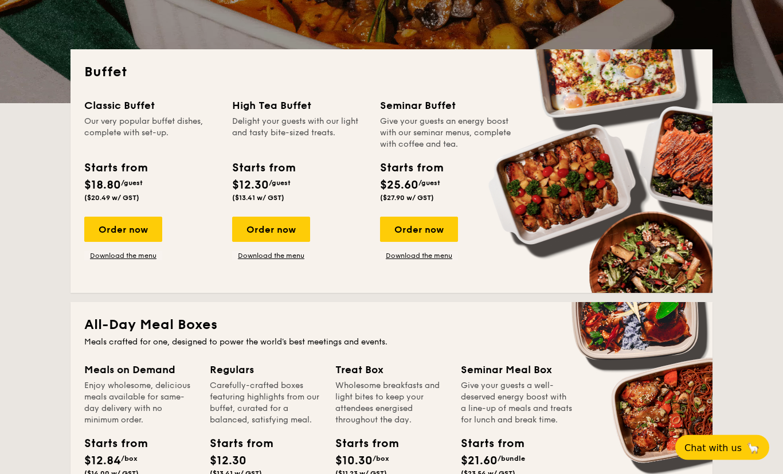
click at [112, 260] on link "Download the menu" at bounding box center [123, 256] width 78 height 9
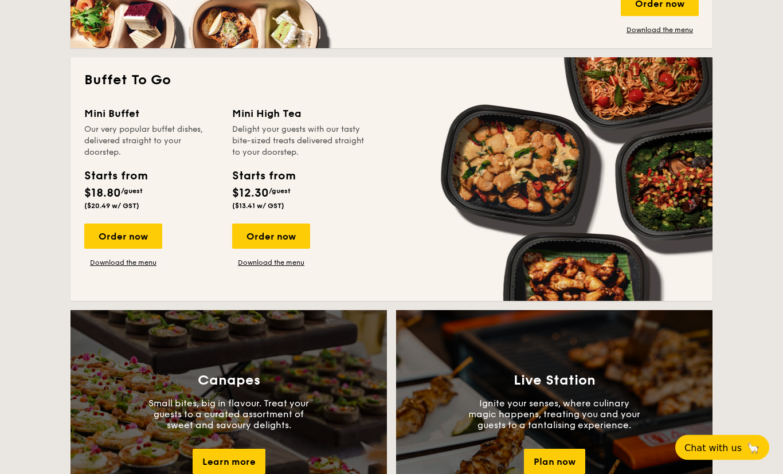
scroll to position [714, 0]
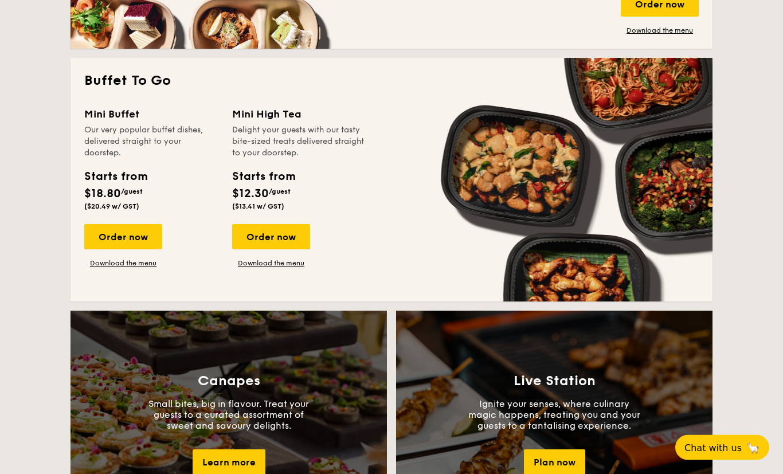
click at [115, 279] on div "Mini Buffet Our very popular buffet dishes, delivered straight to your doorstep…" at bounding box center [391, 198] width 614 height 182
click at [107, 268] on link "Download the menu" at bounding box center [123, 263] width 78 height 9
